Goal: Information Seeking & Learning: Learn about a topic

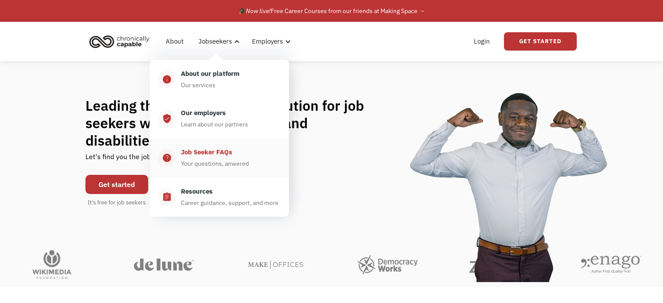
click at [220, 165] on div "Your questions, anwered" at bounding box center [215, 163] width 68 height 10
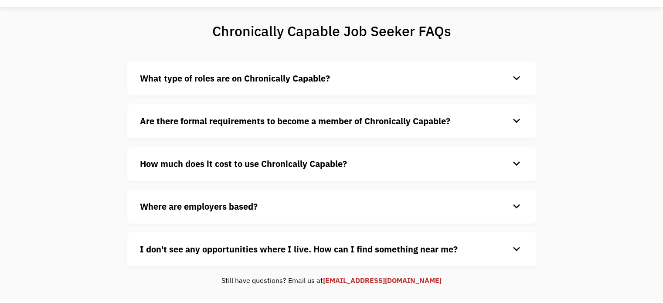
scroll to position [53, 0]
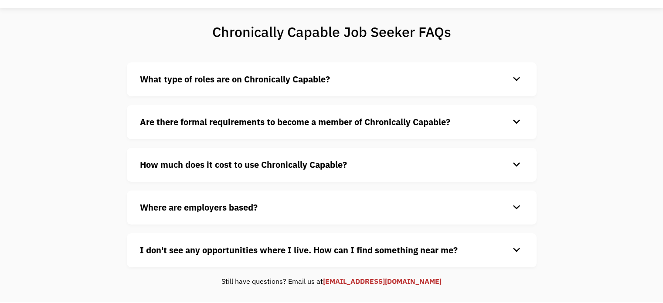
click at [513, 209] on div "keyboard_arrow_down" at bounding box center [516, 207] width 14 height 13
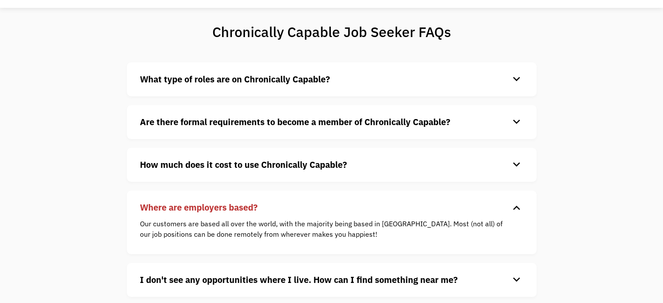
click at [513, 208] on div "keyboard_arrow_down" at bounding box center [516, 207] width 14 height 13
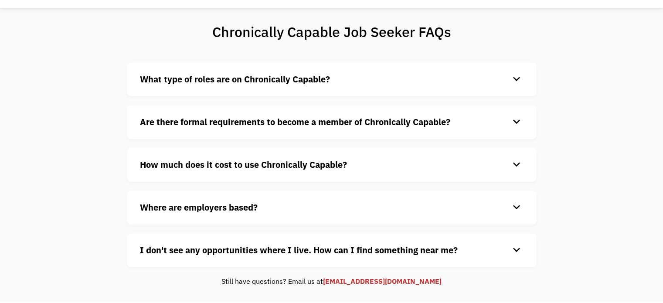
click at [512, 257] on div "I don't see any opportunities where I live. How can I find something near me? k…" at bounding box center [332, 250] width 410 height 34
click at [513, 251] on div "keyboard_arrow_down" at bounding box center [516, 250] width 14 height 13
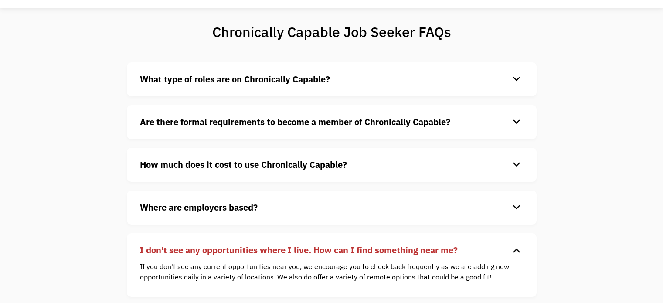
click at [514, 249] on div "keyboard_arrow_down" at bounding box center [516, 250] width 14 height 13
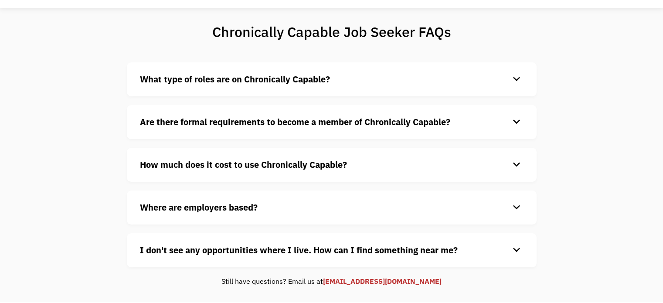
click at [503, 80] on h4 "What type of roles are on Chronically Capable?" at bounding box center [325, 79] width 370 height 13
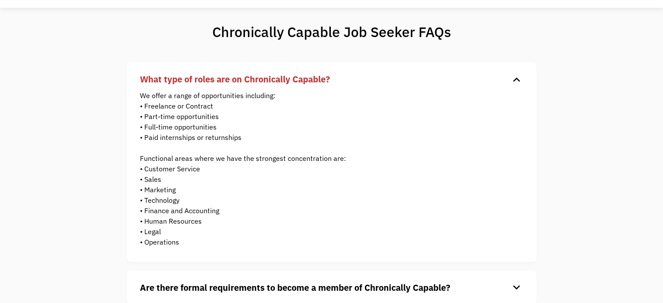
click at [503, 80] on h4 "What type of roles are on Chronically Capable?" at bounding box center [325, 79] width 370 height 13
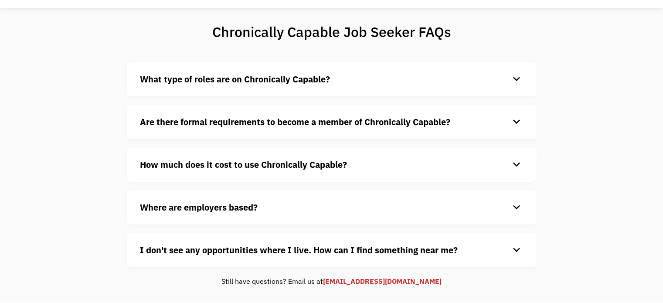
click at [506, 120] on h4 "Are there formal requirements to become a member of Chronically Capable?" at bounding box center [325, 121] width 370 height 13
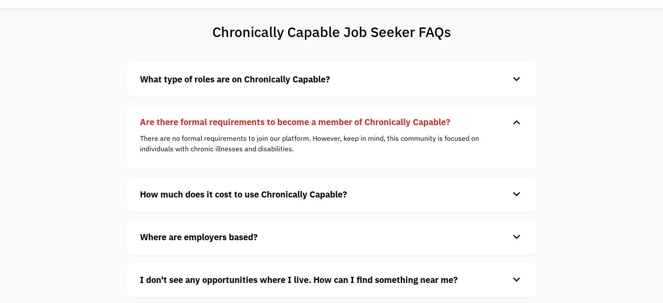
click at [506, 120] on h4 "Are there formal requirements to become a member of Chronically Capable?" at bounding box center [325, 121] width 370 height 13
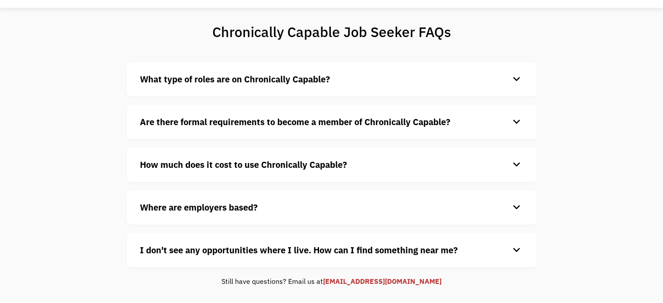
scroll to position [0, 0]
